Goal: Navigation & Orientation: Find specific page/section

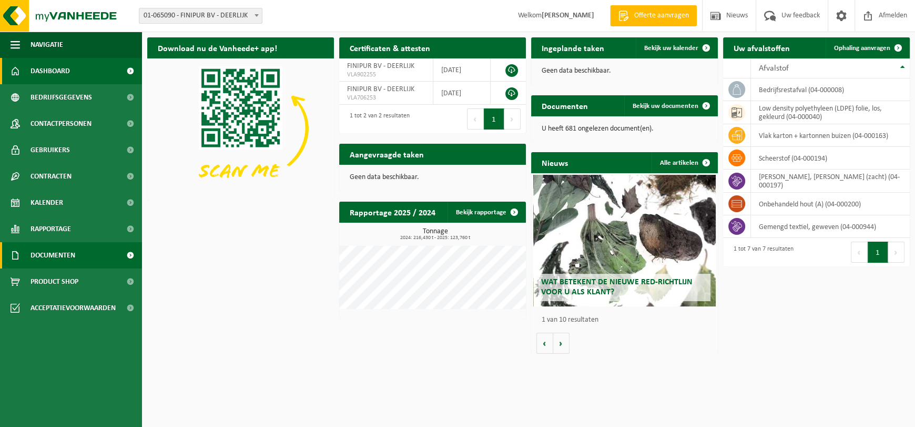
click at [60, 250] on span "Documenten" at bounding box center [53, 255] width 45 height 26
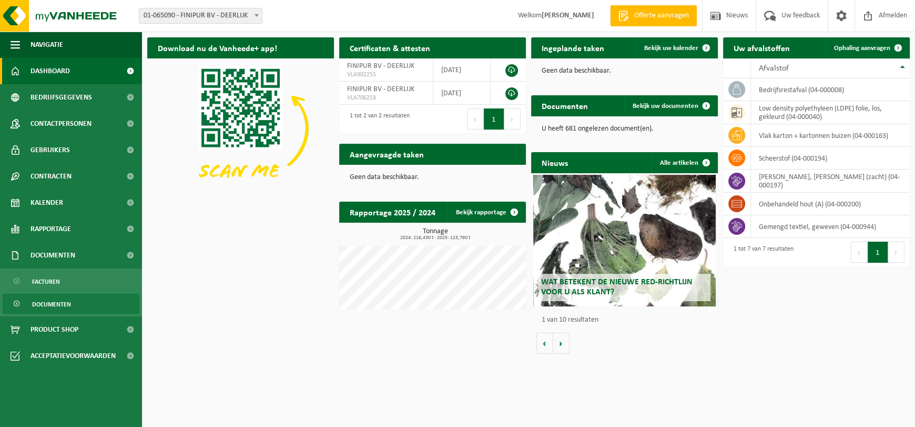
click at [55, 301] on span "Documenten" at bounding box center [51, 304] width 39 height 20
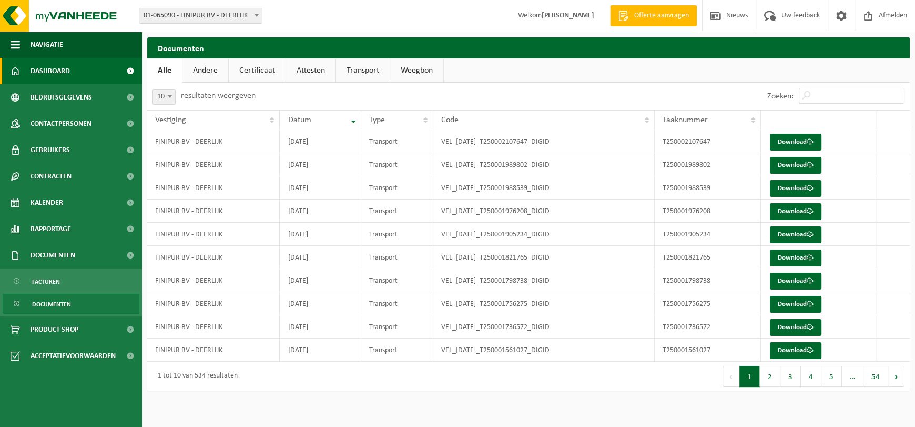
click at [50, 72] on span "Dashboard" at bounding box center [50, 71] width 39 height 26
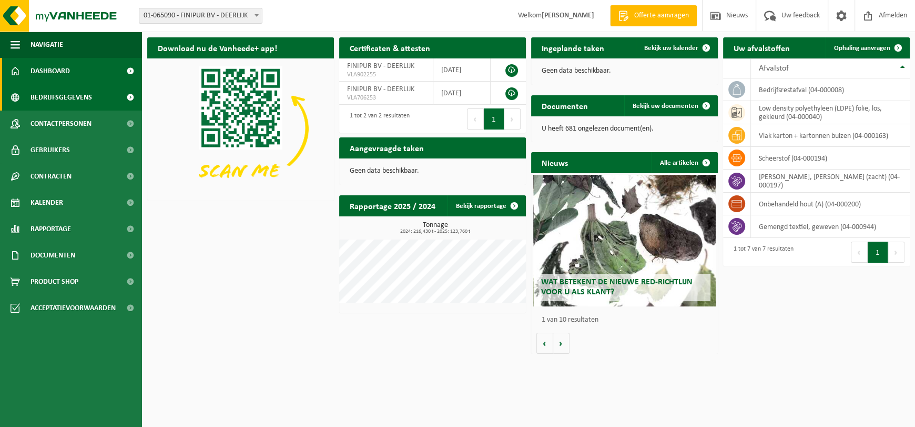
click at [77, 93] on span "Bedrijfsgegevens" at bounding box center [62, 97] width 62 height 26
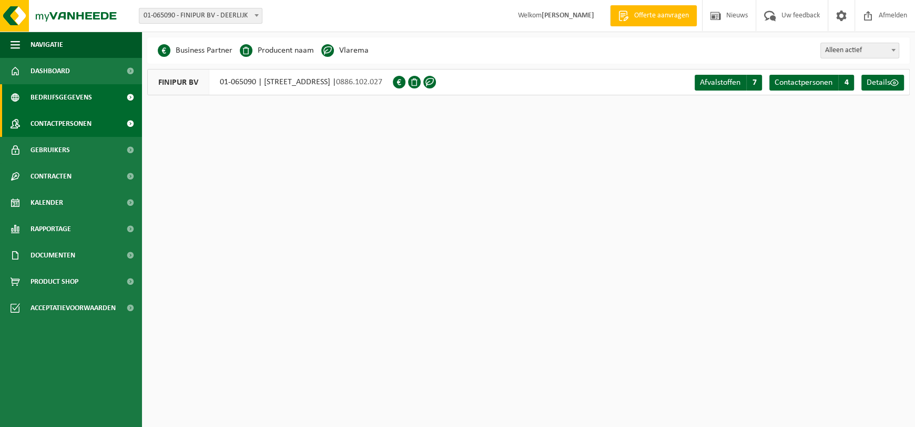
click at [78, 123] on span "Contactpersonen" at bounding box center [61, 123] width 61 height 26
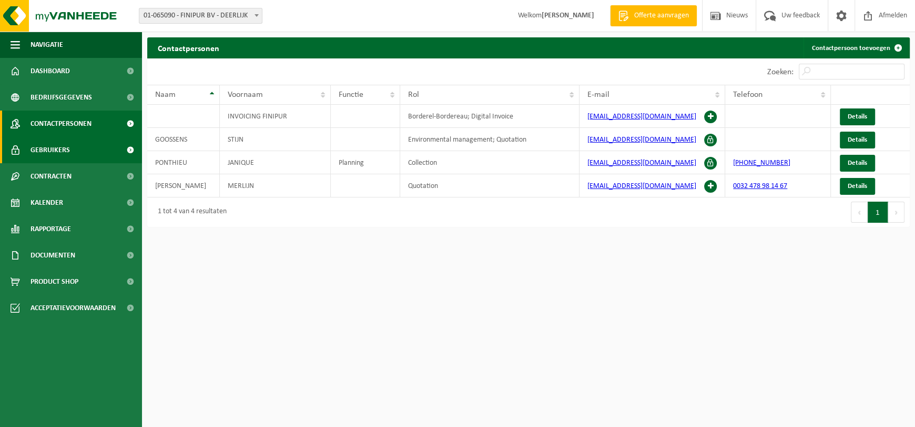
click at [53, 148] on span "Gebruikers" at bounding box center [50, 150] width 39 height 26
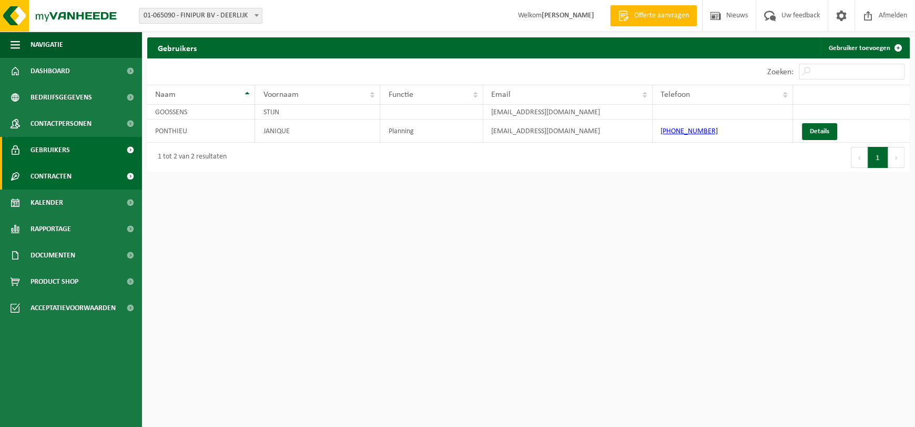
click at [46, 168] on span "Contracten" at bounding box center [51, 176] width 41 height 26
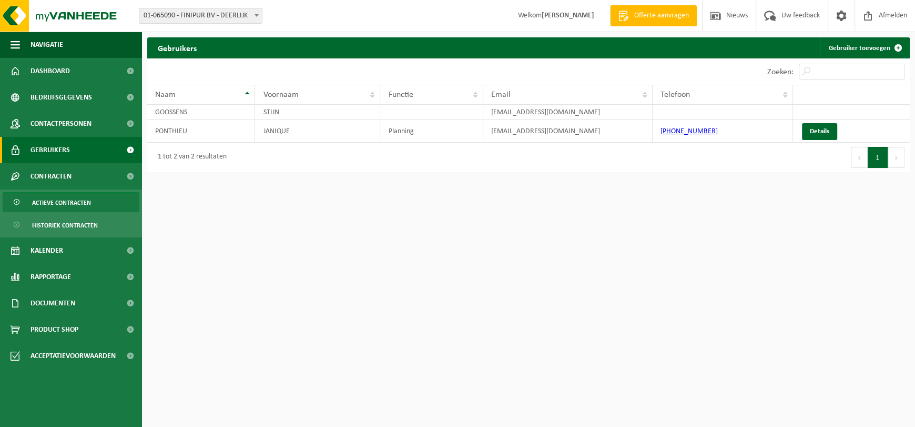
click at [71, 207] on span "Actieve contracten" at bounding box center [61, 202] width 59 height 20
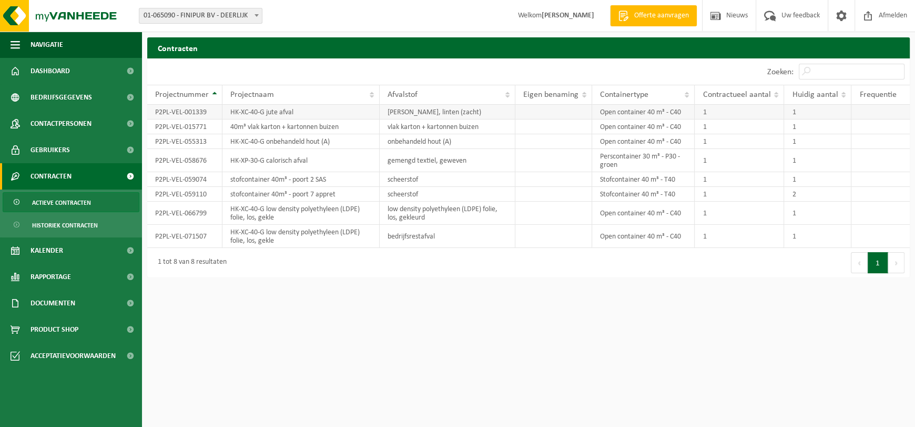
click at [297, 113] on td "HK-XC-40-G jute afval" at bounding box center [300, 112] width 157 height 15
click at [289, 113] on td "HK-XC-40-G jute afval" at bounding box center [300, 112] width 157 height 15
click at [884, 124] on td at bounding box center [880, 126] width 58 height 15
click at [893, 94] on span "Frequentie" at bounding box center [877, 94] width 37 height 8
click at [864, 106] on td at bounding box center [880, 112] width 58 height 15
